Goal: Task Accomplishment & Management: Complete application form

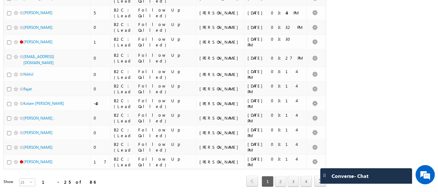
scroll to position [281, 0]
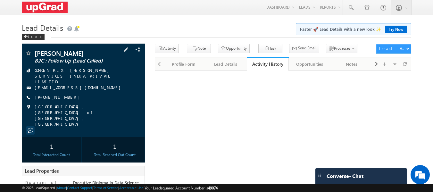
drag, startPoint x: 32, startPoint y: 49, endPoint x: 88, endPoint y: 76, distance: 62.5
click at [88, 76] on div "Prateek Shukla B2C : Follow Up (Lead Called) CONCENTRIX DAKSH SERVICES INDIA PR…" at bounding box center [83, 90] width 123 height 93
copy div "Prateek Shukla B2C : Follow Up (Lead Called) CONCENTRIX DAKSH SERVICES INDIA PR…"
click at [102, 94] on div "+91-9795794027" at bounding box center [83, 97] width 117 height 6
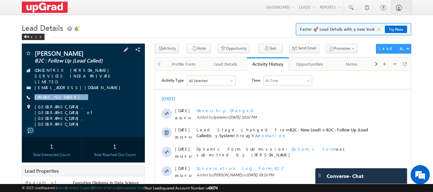
drag, startPoint x: 80, startPoint y: 95, endPoint x: 74, endPoint y: 97, distance: 6.8
click at [74, 97] on div "Prateek Shukla B2C : Follow Up (Lead Called) CONCENTRIX DAKSH SERVICES INDIA PR…" at bounding box center [83, 88] width 117 height 77
copy div "+91-9795794027"
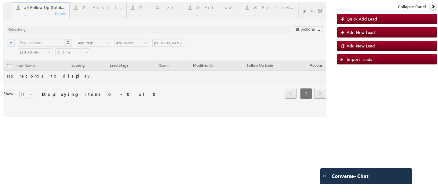
click at [87, 13] on div at bounding box center [165, 60] width 322 height 114
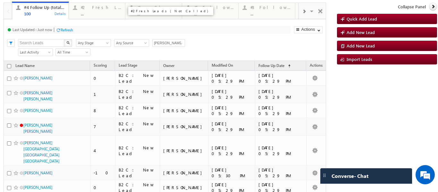
click at [96, 13] on div "..." at bounding box center [101, 13] width 41 height 5
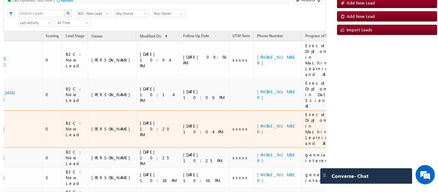
scroll to position [83, 0]
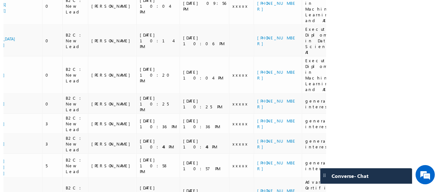
click at [186, 180] on div "Lead Name Scoring Lead Stage Owner Modified On UTM Term" at bounding box center [165, 117] width 322 height 279
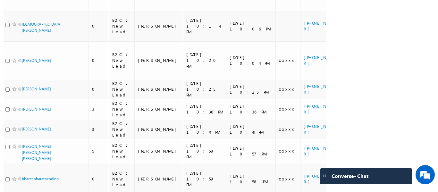
scroll to position [0, 0]
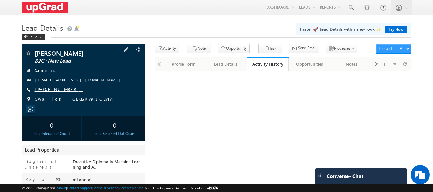
click at [50, 92] on link "[PHONE_NUMBER]" at bounding box center [59, 89] width 48 height 5
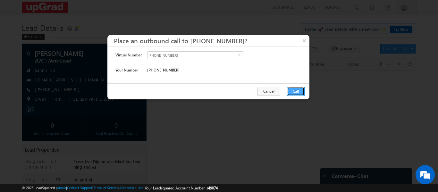
click at [295, 88] on button "Call" at bounding box center [296, 91] width 18 height 9
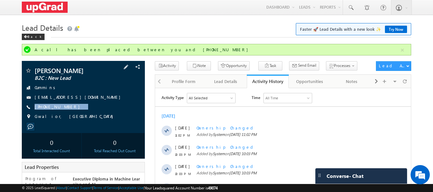
drag, startPoint x: 76, startPoint y: 113, endPoint x: 69, endPoint y: 117, distance: 8.5
click at [69, 117] on div "[PERSON_NAME] B2C : New Lead [GEOGRAPHIC_DATA] [EMAIL_ADDRESS][DOMAIN_NAME] [PH…" at bounding box center [83, 95] width 117 height 56
copy div "[PHONE_NUMBER]"
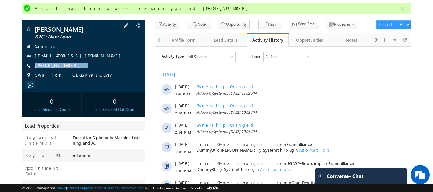
scroll to position [32, 0]
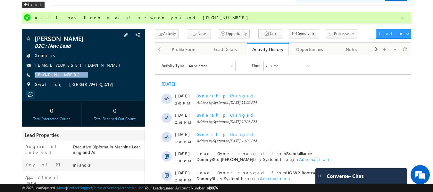
click at [78, 84] on div "[PERSON_NAME] B2C : New Lead [GEOGRAPHIC_DATA] [EMAIL_ADDRESS][DOMAIN_NAME] [PH…" at bounding box center [83, 63] width 117 height 56
drag, startPoint x: 80, startPoint y: 81, endPoint x: 71, endPoint y: 85, distance: 10.0
click at [71, 85] on div "[PERSON_NAME] B2C : New Lead [GEOGRAPHIC_DATA] [EMAIL_ADDRESS][DOMAIN_NAME] [PH…" at bounding box center [83, 63] width 117 height 56
copy div "[PHONE_NUMBER]"
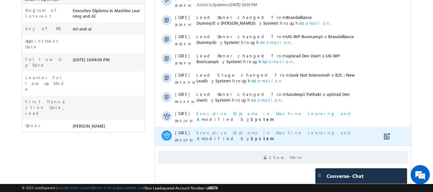
scroll to position [176, 0]
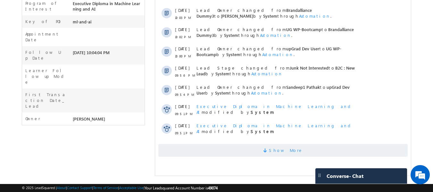
click at [293, 149] on span "Show More" at bounding box center [286, 150] width 34 height 13
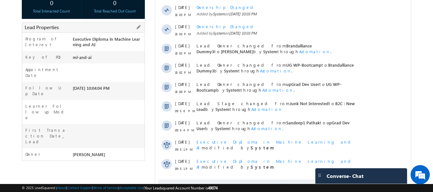
scroll to position [80, 0]
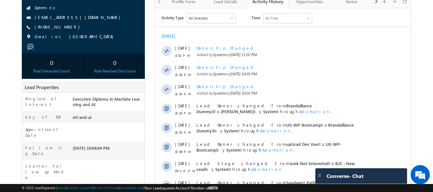
click at [87, 28] on div "[PERSON_NAME] B2C : New Lead [GEOGRAPHIC_DATA] [EMAIL_ADDRESS][DOMAIN_NAME] [PH…" at bounding box center [83, 16] width 117 height 56
drag, startPoint x: 79, startPoint y: 37, endPoint x: 73, endPoint y: 41, distance: 7.4
click at [73, 41] on div "[PERSON_NAME] B2C : New Lead [GEOGRAPHIC_DATA] [EMAIL_ADDRESS][DOMAIN_NAME] [PH…" at bounding box center [83, 16] width 117 height 56
copy div "[PHONE_NUMBER]"
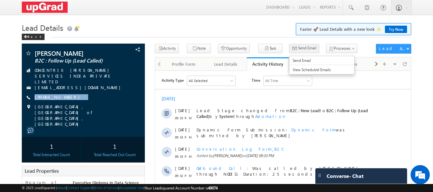
click at [298, 49] on span "Send Email" at bounding box center [307, 48] width 18 height 6
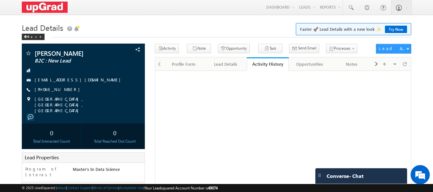
click at [60, 90] on link "[PHONE_NUMBER]" at bounding box center [59, 89] width 48 height 5
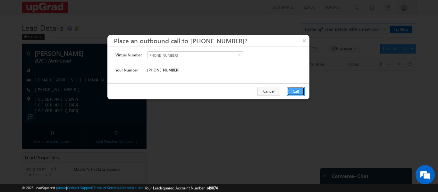
click at [295, 94] on button "Call" at bounding box center [296, 91] width 18 height 9
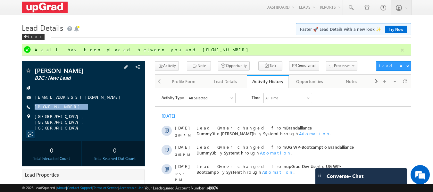
drag, startPoint x: 81, startPoint y: 108, endPoint x: 71, endPoint y: 112, distance: 10.8
click at [71, 112] on div "[PERSON_NAME] B2C : New Lead [EMAIL_ADDRESS][DOMAIN_NAME] [PHONE_NUMBER]" at bounding box center [83, 98] width 117 height 63
copy div "+91-7972078139"
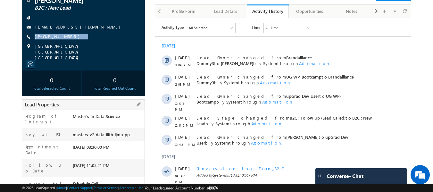
scroll to position [32, 0]
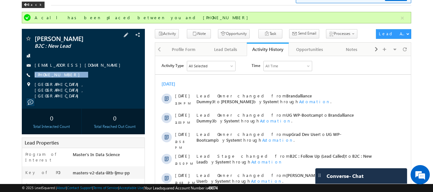
drag, startPoint x: 80, startPoint y: 74, endPoint x: 72, endPoint y: 79, distance: 9.5
click at [72, 79] on div "Narayan Wadiyar B2C : New Lead Narayan20Wadiyar@gmail.com +91-7972078139" at bounding box center [83, 66] width 117 height 63
copy div "+91-7972078139"
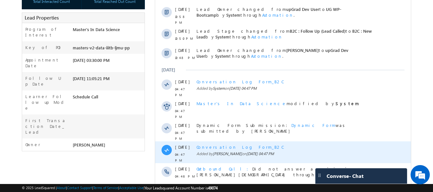
scroll to position [188, 0]
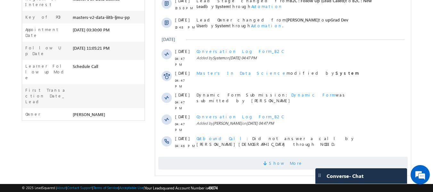
click at [286, 157] on span "Show More" at bounding box center [286, 163] width 34 height 13
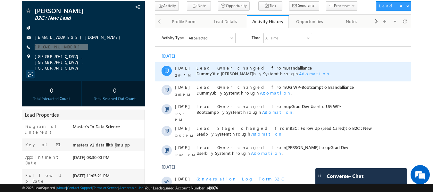
scroll to position [0, 0]
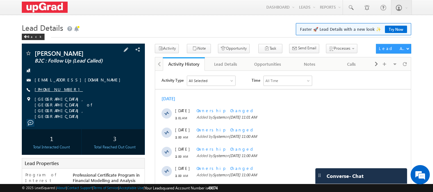
click at [59, 88] on link "+91-6397710543" at bounding box center [59, 89] width 48 height 5
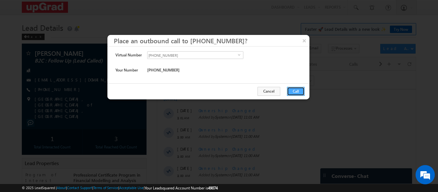
click at [294, 89] on button "Call" at bounding box center [296, 91] width 18 height 9
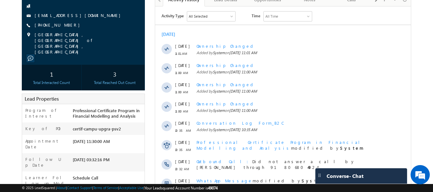
scroll to position [64, 0]
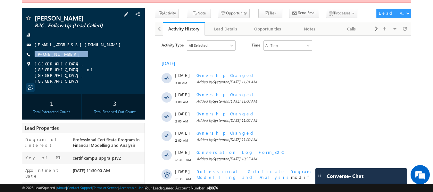
drag, startPoint x: 90, startPoint y: 48, endPoint x: 77, endPoint y: 55, distance: 14.8
click at [77, 55] on div "Vipin baghel B2C : Follow Up (Lead Called) vb5086468@gmail.com +91-6397710543" at bounding box center [83, 49] width 117 height 69
copy div "+91-6397710543"
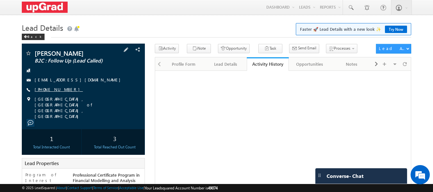
click at [60, 89] on link "[PHONE_NUMBER]" at bounding box center [59, 89] width 48 height 5
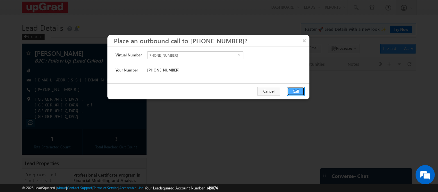
click at [297, 89] on button "Call" at bounding box center [296, 91] width 18 height 9
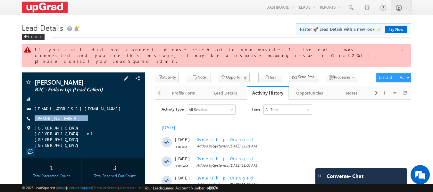
drag, startPoint x: 77, startPoint y: 110, endPoint x: 69, endPoint y: 117, distance: 10.9
click at [69, 117] on div "[PERSON_NAME] B2C : Follow Up (Lead Called) [EMAIL_ADDRESS][DOMAIN_NAME] [PHONE…" at bounding box center [83, 113] width 117 height 69
copy div "[PHONE_NUMBER]"
click at [92, 98] on div "Vipin baghel B2C : Follow Up (Lead Called) vb5086468@gmail.com +91-6397710543" at bounding box center [83, 113] width 117 height 69
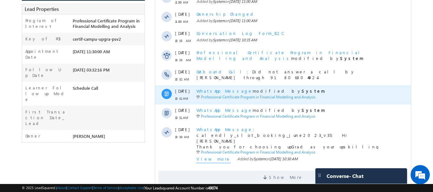
scroll to position [204, 0]
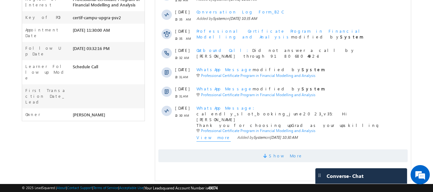
click at [286, 157] on span "Show More" at bounding box center [286, 155] width 34 height 13
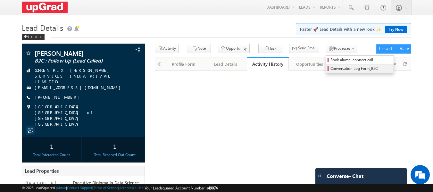
click at [332, 69] on span "Conversation Log Form_B2C" at bounding box center [360, 69] width 61 height 6
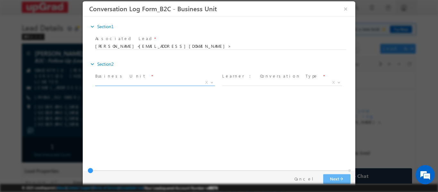
click at [203, 81] on span "X" at bounding box center [155, 82] width 120 height 6
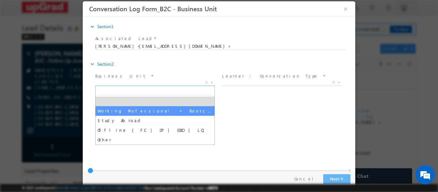
select select "Working Professional + Bootcamp"
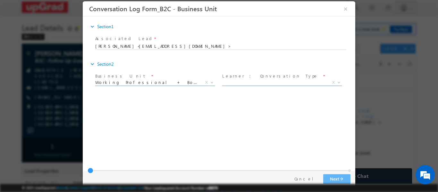
click at [279, 83] on span "X" at bounding box center [282, 82] width 120 height 6
select select "Follow up Conversation"
click at [337, 176] on button "Next arrow_forward" at bounding box center [336, 179] width 27 height 10
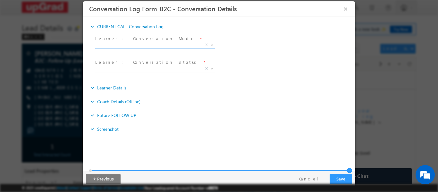
click at [152, 45] on span "X" at bounding box center [155, 45] width 120 height 6
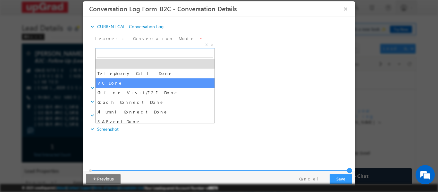
select select "VC Done"
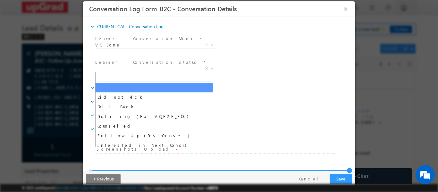
click at [140, 71] on span "X" at bounding box center [155, 68] width 120 height 6
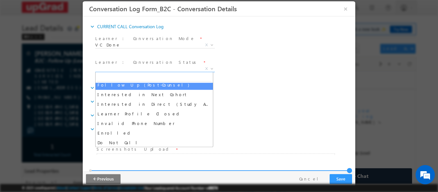
scroll to position [51, 0]
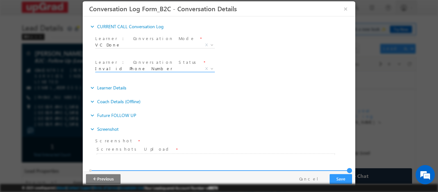
click at [135, 68] on span "Invalid Phone Number" at bounding box center [147, 68] width 104 height 6
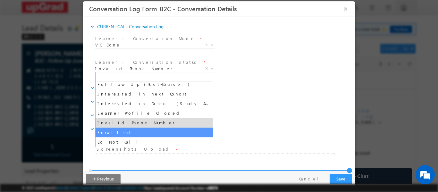
select select "Enrolled"
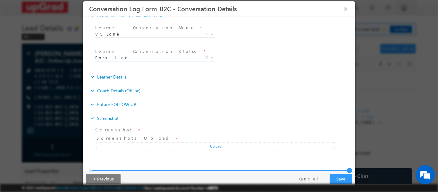
scroll to position [17, 0]
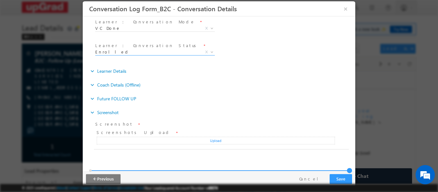
click at [219, 142] on div "Upload" at bounding box center [215, 140] width 238 height 8
click at [344, 175] on button "Save" at bounding box center [340, 179] width 22 height 10
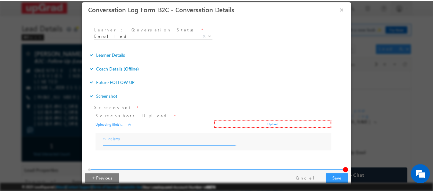
scroll to position [42, 0]
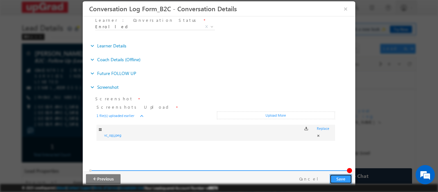
click at [338, 178] on button "Save" at bounding box center [340, 179] width 22 height 10
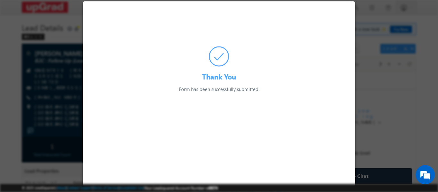
click at [347, 7] on div "Thank You Form has been successfully submitted. Preparing your form..." at bounding box center [219, 47] width 272 height 92
